Goal: Navigation & Orientation: Find specific page/section

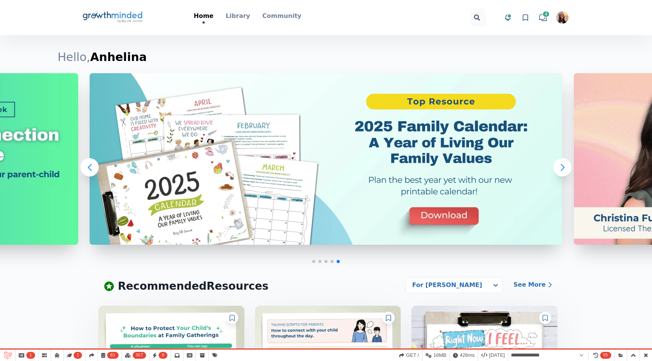
select select "**********"
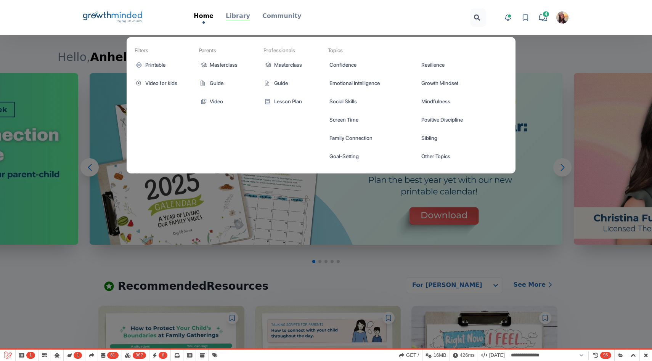
click at [244, 14] on p "Library" at bounding box center [238, 15] width 24 height 9
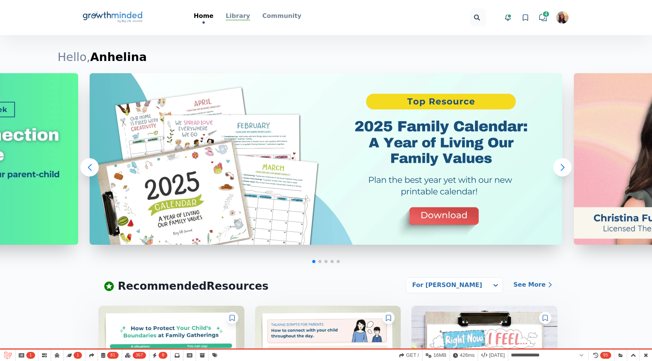
click at [231, 13] on p "Library" at bounding box center [238, 15] width 24 height 9
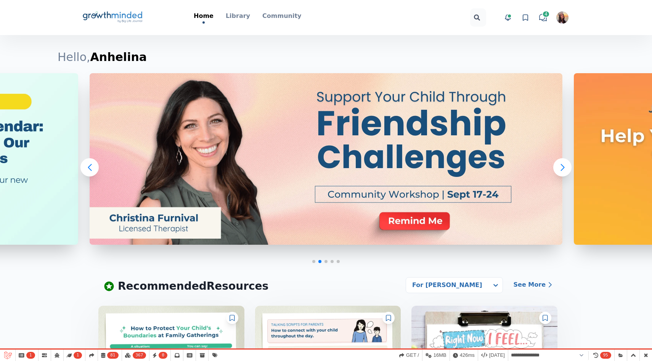
click at [250, 20] on div "Home Library Filters Printable Video for kids Parents Masterclass Guide Video P…" at bounding box center [247, 17] width 163 height 12
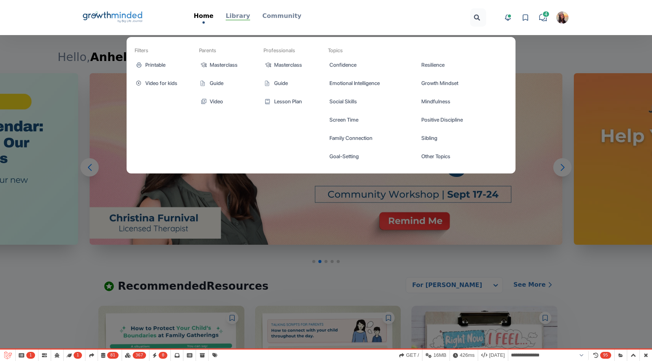
click at [242, 20] on p "Library" at bounding box center [238, 15] width 24 height 9
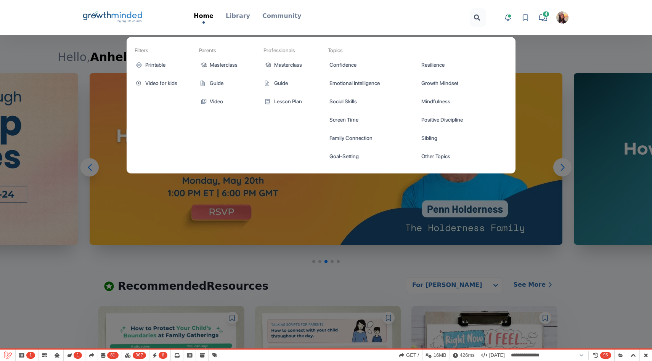
click at [236, 19] on p "Library" at bounding box center [238, 15] width 24 height 9
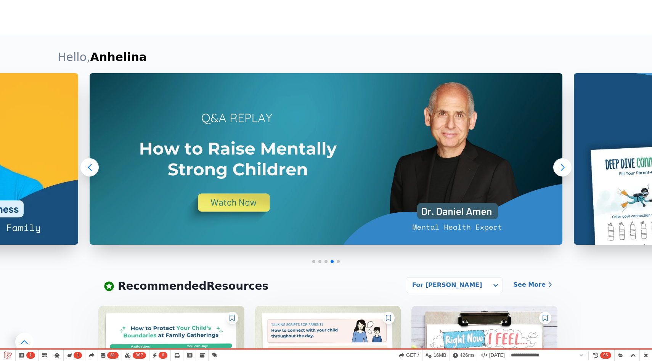
scroll to position [536, 0]
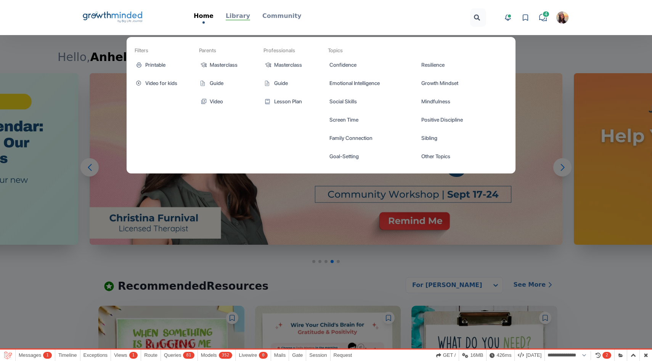
click at [240, 17] on p "Library" at bounding box center [238, 15] width 24 height 9
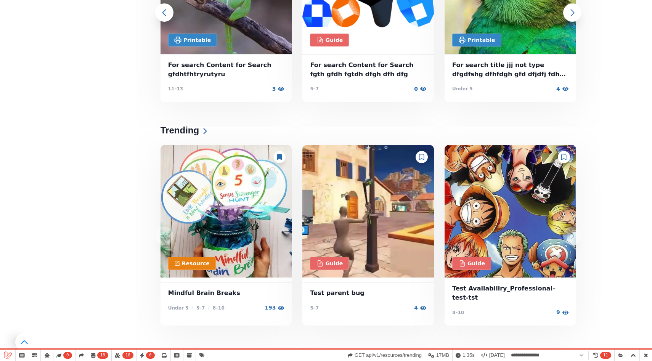
scroll to position [490, 0]
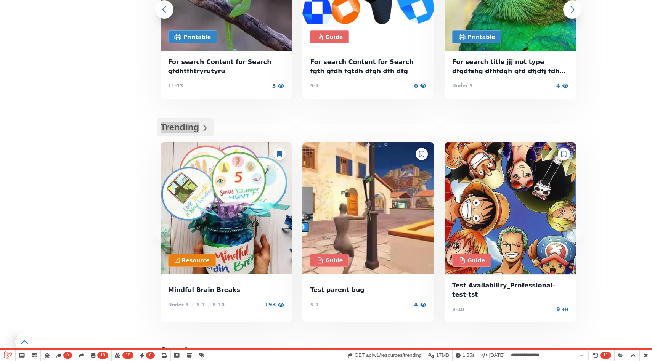
drag, startPoint x: 129, startPoint y: 127, endPoint x: 198, endPoint y: 129, distance: 69.1
click at [198, 129] on div "Filters Printable Poster Worksheet Coloring Page Tracker Activity Videos for ki…" at bounding box center [326, 341] width 537 height 1392
copy h2 "Trending"
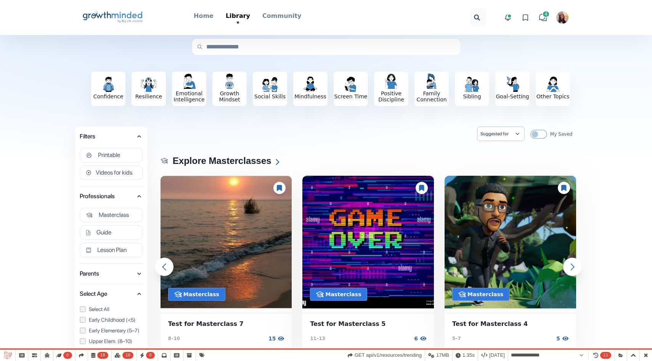
scroll to position [0, 0]
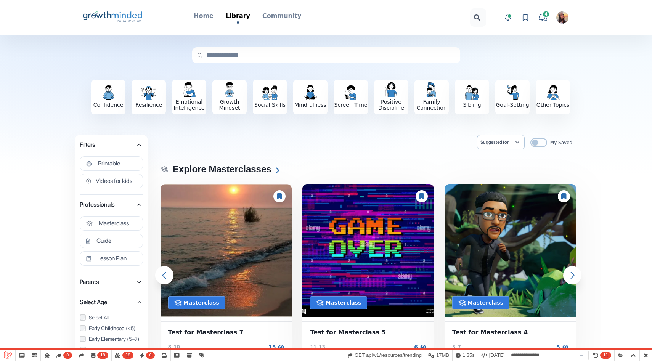
click at [564, 17] on img "button" at bounding box center [562, 17] width 12 height 12
click at [514, 54] on link "Your Profile" at bounding box center [533, 61] width 73 height 14
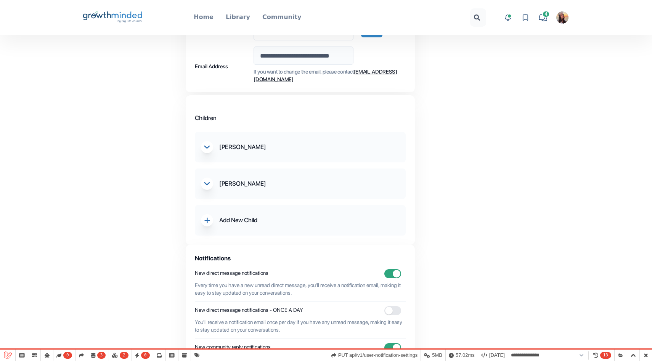
scroll to position [194, 0]
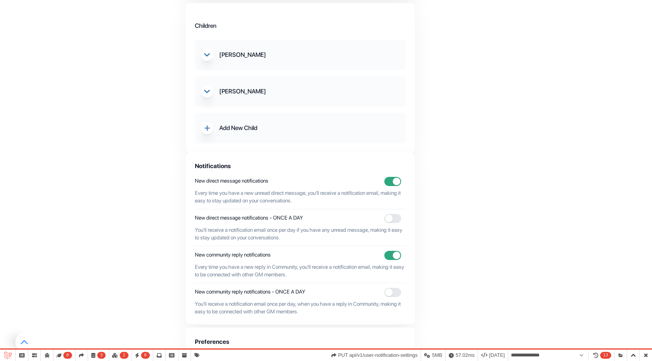
click at [246, 125] on p "Add New Child" at bounding box center [238, 128] width 38 height 9
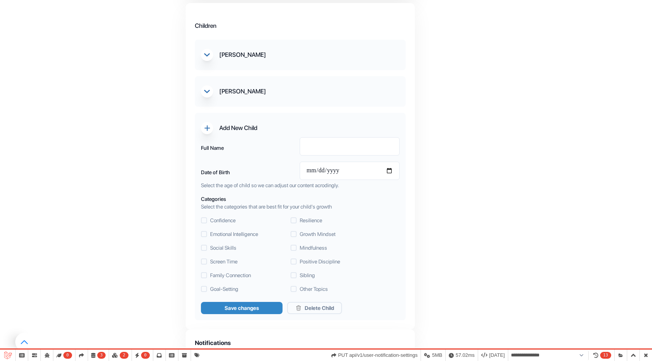
click at [245, 125] on p "Add New Child" at bounding box center [238, 128] width 38 height 9
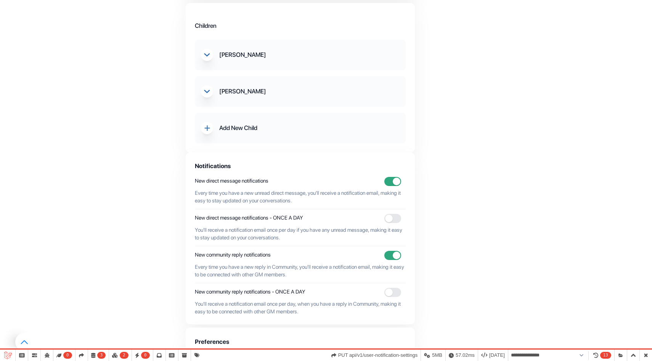
scroll to position [0, 0]
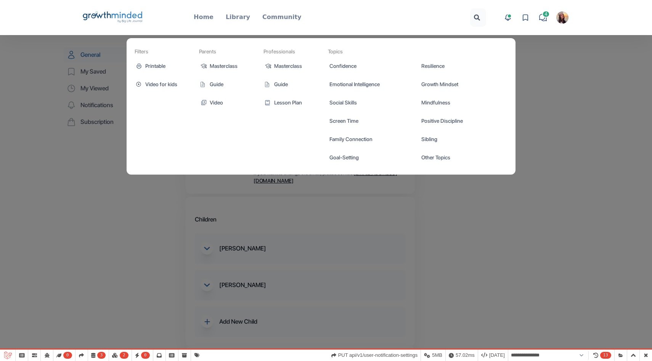
click at [244, 22] on link "Library" at bounding box center [238, 18] width 24 height 10
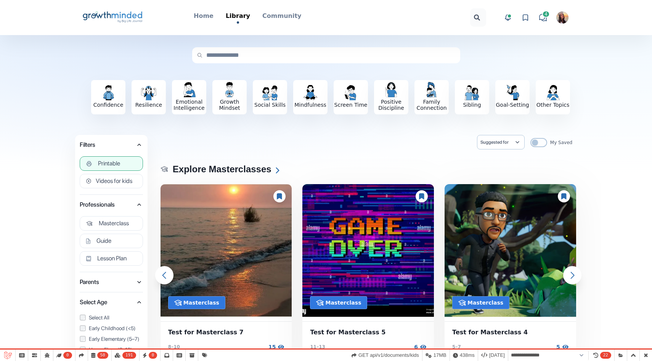
click at [106, 161] on span "Printable" at bounding box center [109, 164] width 22 height 8
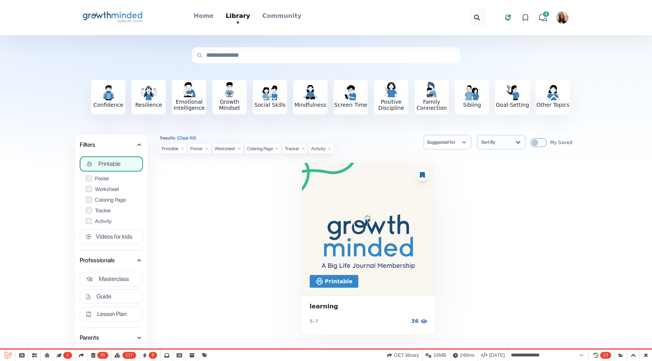
click at [106, 161] on span "Printable" at bounding box center [109, 164] width 22 height 8
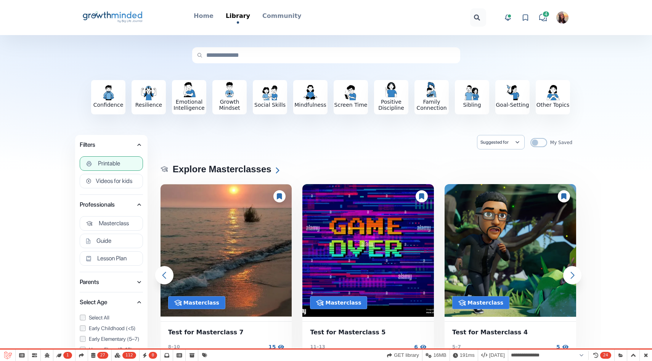
click at [116, 167] on span "Printable" at bounding box center [109, 164] width 22 height 8
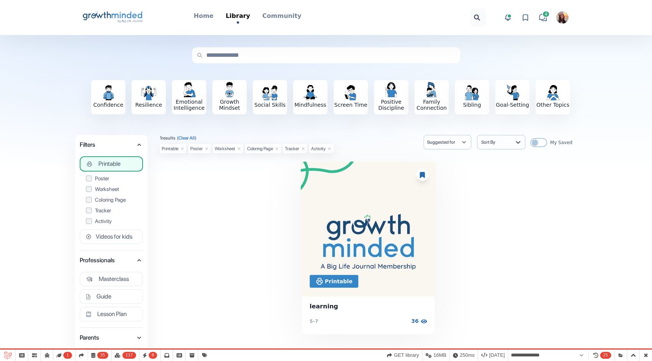
click at [362, 214] on img at bounding box center [368, 229] width 135 height 135
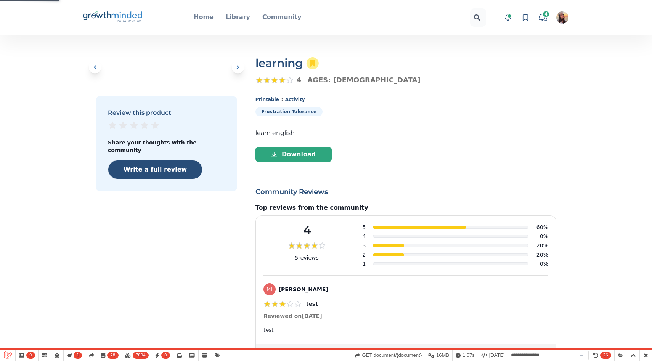
click at [115, 19] on icon "Big Life Journal GrowthMinded Logo .cls-1{fill:#1b4c76}.cls-2{fill:#294e79}.cls…" at bounding box center [112, 17] width 61 height 18
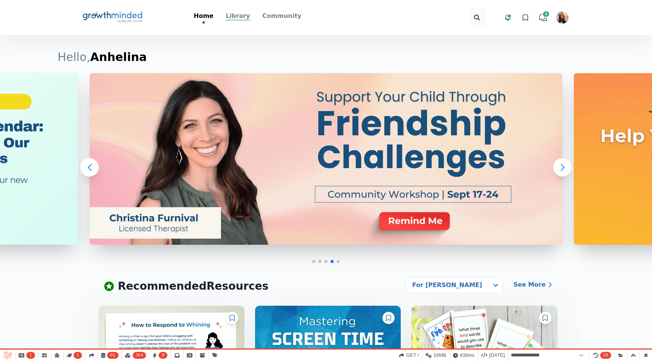
click at [238, 18] on p "Library" at bounding box center [238, 15] width 24 height 9
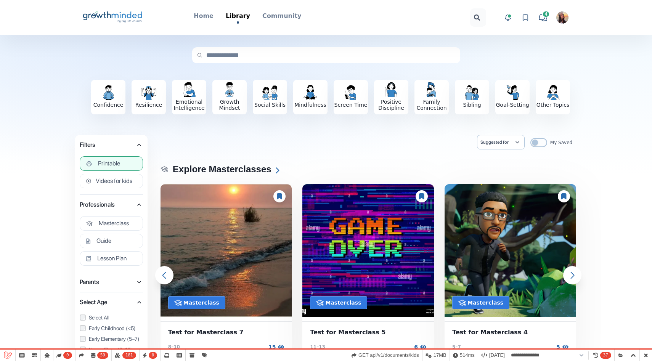
click at [111, 165] on span "Printable" at bounding box center [109, 164] width 22 height 8
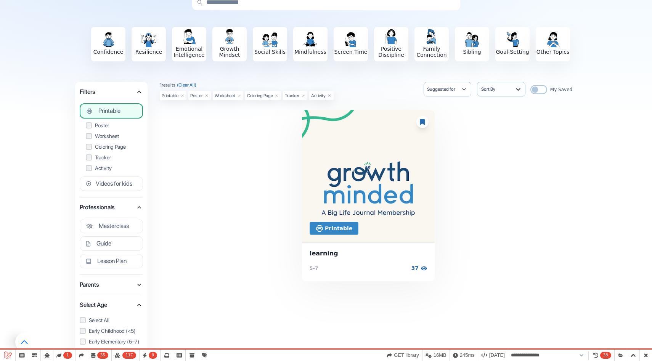
scroll to position [54, 0]
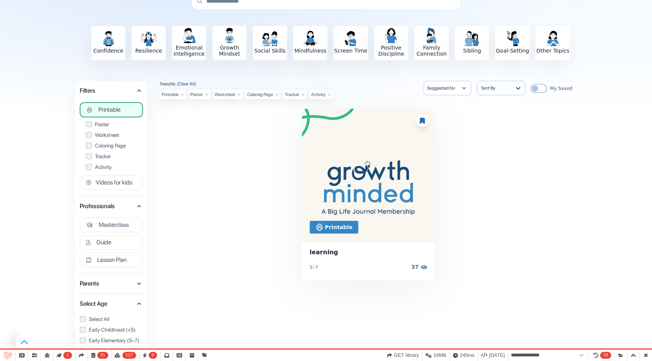
click at [128, 114] on button "Printable" at bounding box center [111, 109] width 63 height 15
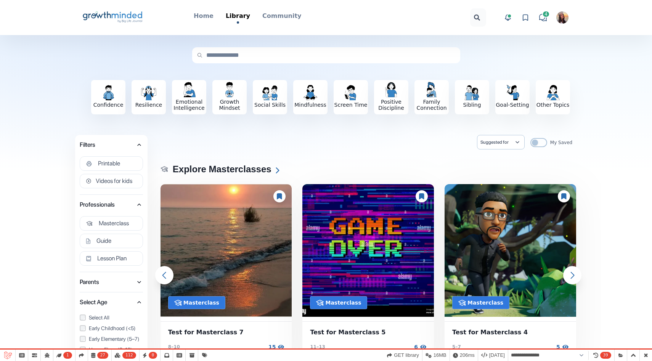
click at [127, 13] on icon "Big Life Journal GrowthMinded Logo .cls-1{fill:#1b4c76}.cls-2{fill:#294e79}.cls…" at bounding box center [112, 17] width 61 height 18
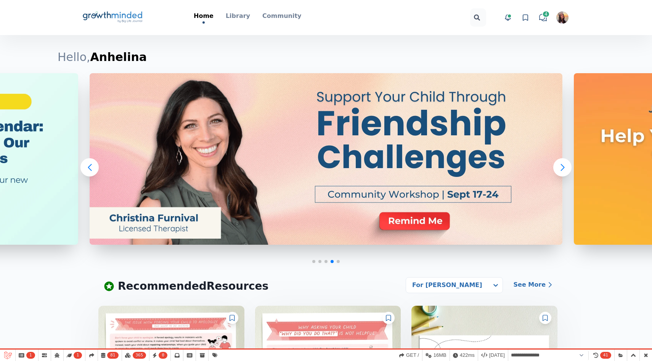
click at [557, 14] on div "Open user menu" at bounding box center [562, 17] width 15 height 15
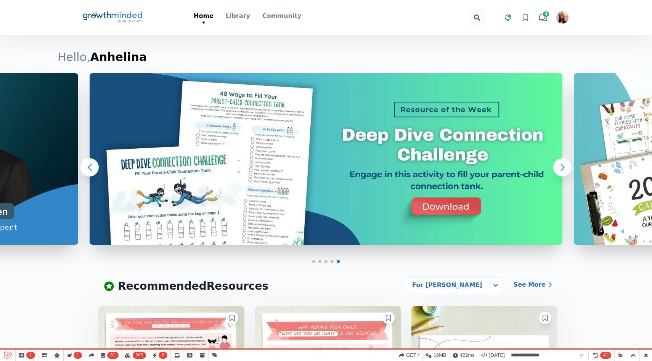
click at [563, 14] on img "button" at bounding box center [562, 17] width 12 height 12
click at [521, 54] on link "Your Profile" at bounding box center [533, 61] width 73 height 14
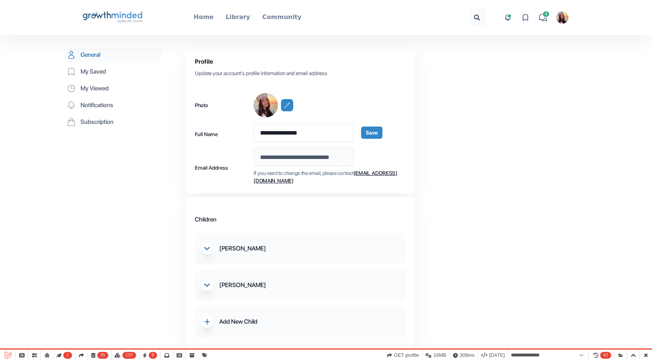
select select "**********"
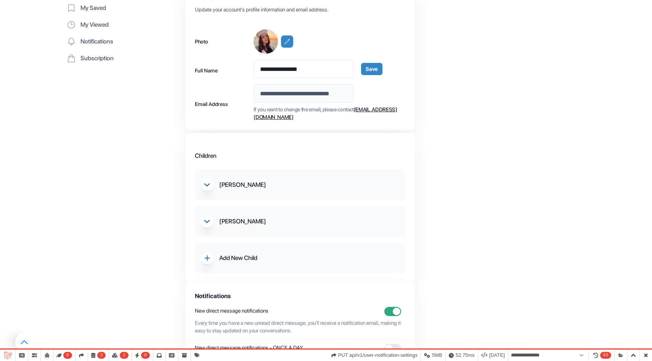
scroll to position [79, 0]
